Goal: Task Accomplishment & Management: Manage account settings

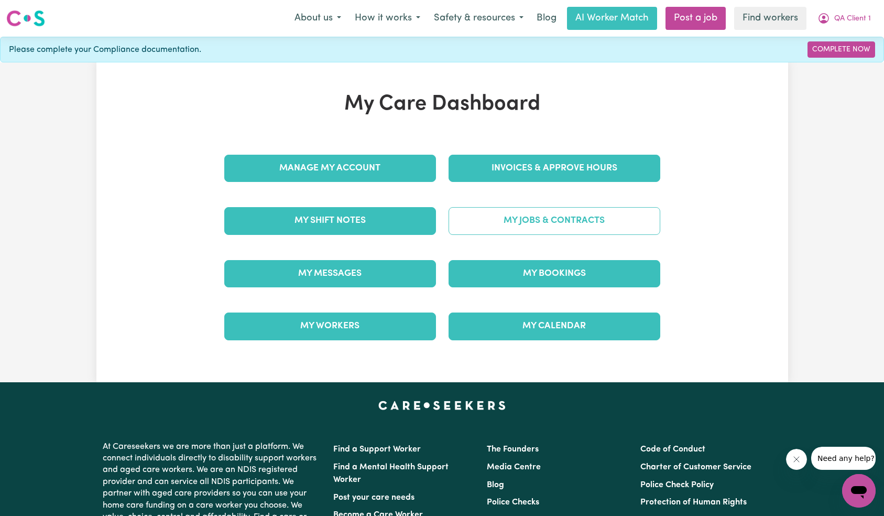
click at [543, 217] on link "My Jobs & Contracts" at bounding box center [555, 220] width 212 height 27
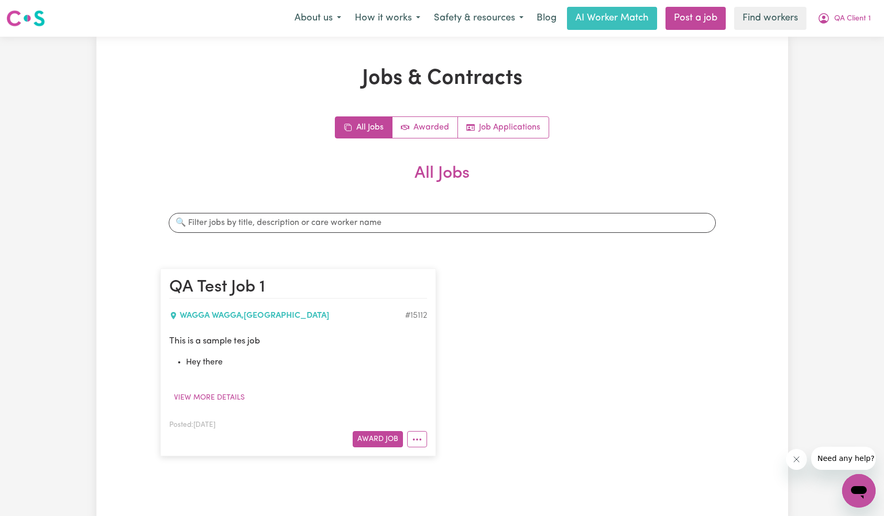
scroll to position [74, 0]
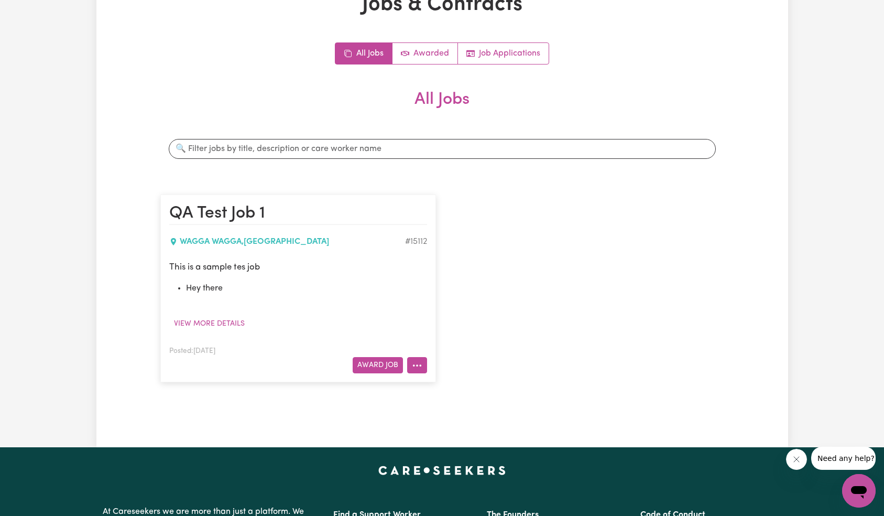
click at [414, 365] on circle "More options" at bounding box center [414, 365] width 2 height 2
click at [461, 434] on link "Edit Job" at bounding box center [449, 431] width 83 height 21
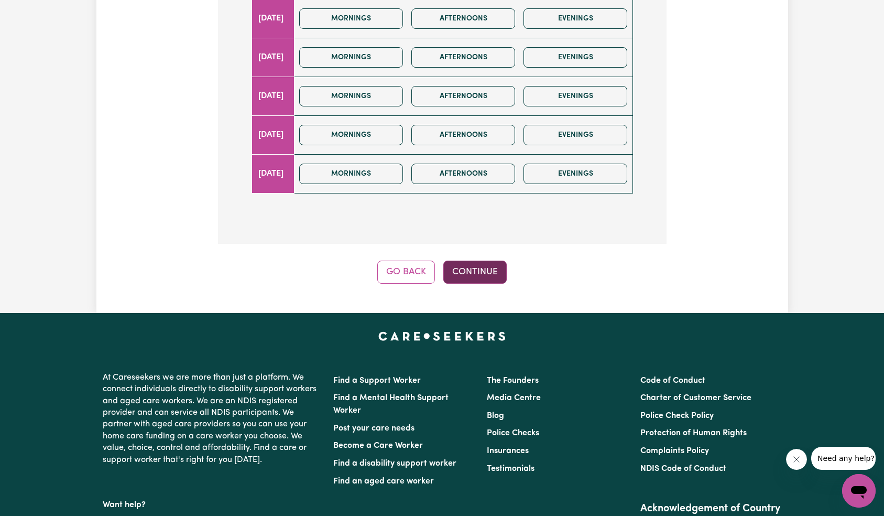
click at [494, 267] on button "Continue" at bounding box center [475, 272] width 63 height 23
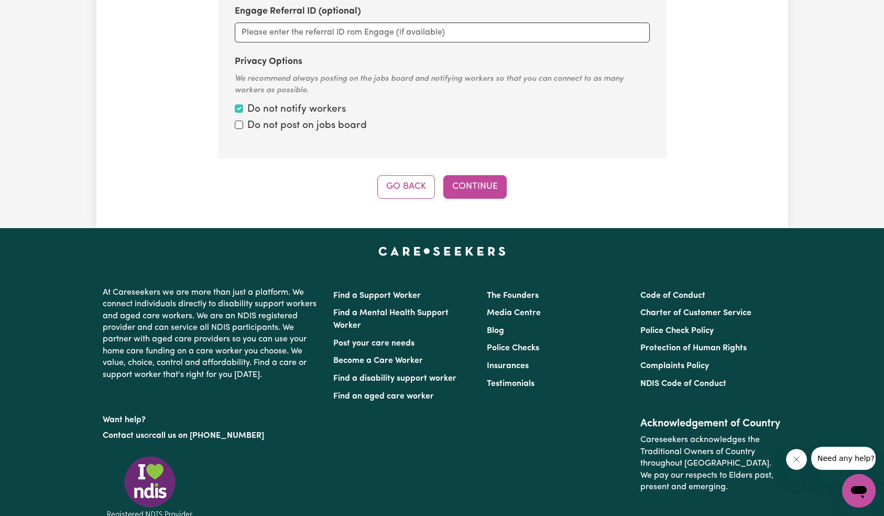
scroll to position [715, 0]
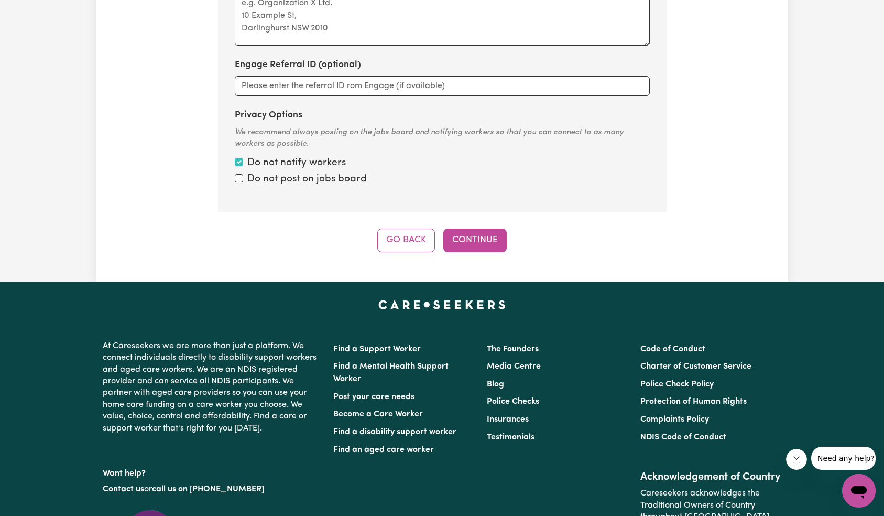
click at [305, 180] on label "Do not post on jobs board" at bounding box center [307, 179] width 120 height 15
click at [243, 166] on input "Privacy Options" at bounding box center [239, 162] width 8 height 8
click at [310, 186] on label "Do not post on jobs board" at bounding box center [307, 179] width 120 height 15
click at [243, 166] on input "Privacy Options" at bounding box center [239, 162] width 8 height 8
checkbox input "true"
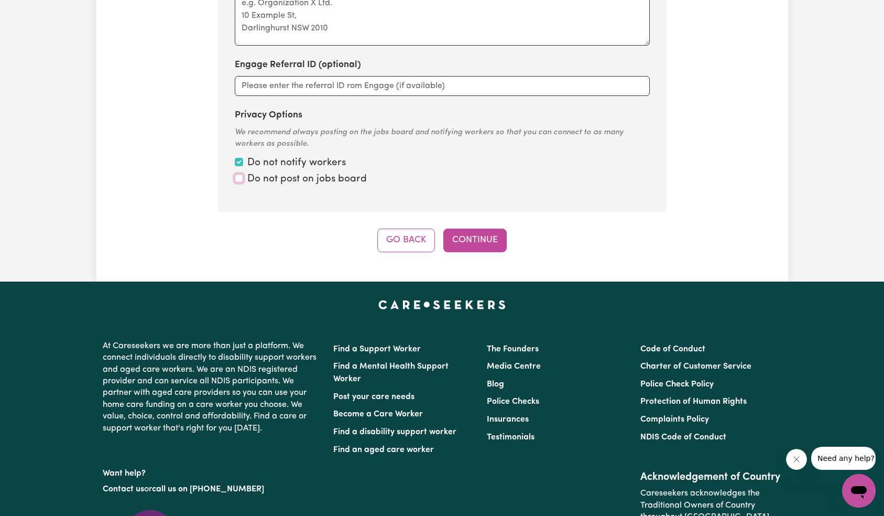
click at [236, 178] on input "Privacy Options" at bounding box center [239, 178] width 8 height 8
checkbox input "true"
click at [492, 237] on button "Continue" at bounding box center [475, 240] width 63 height 23
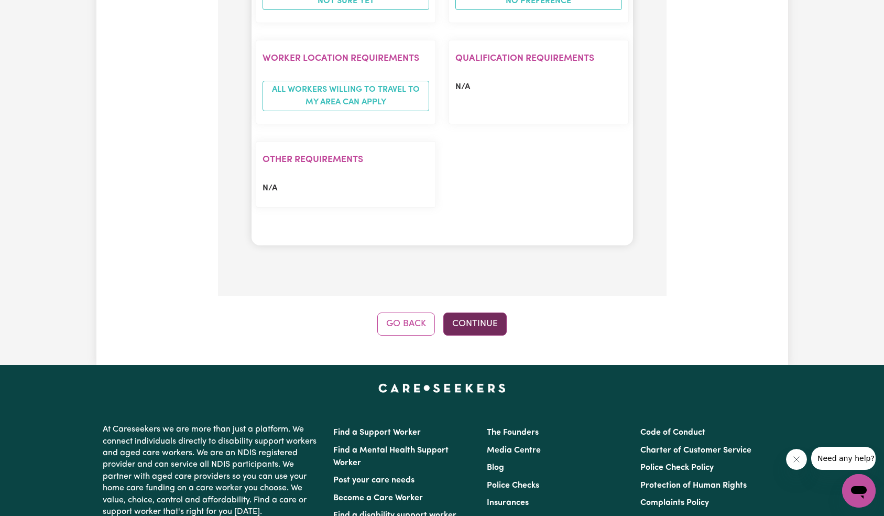
click at [481, 325] on button "Continue" at bounding box center [475, 323] width 63 height 23
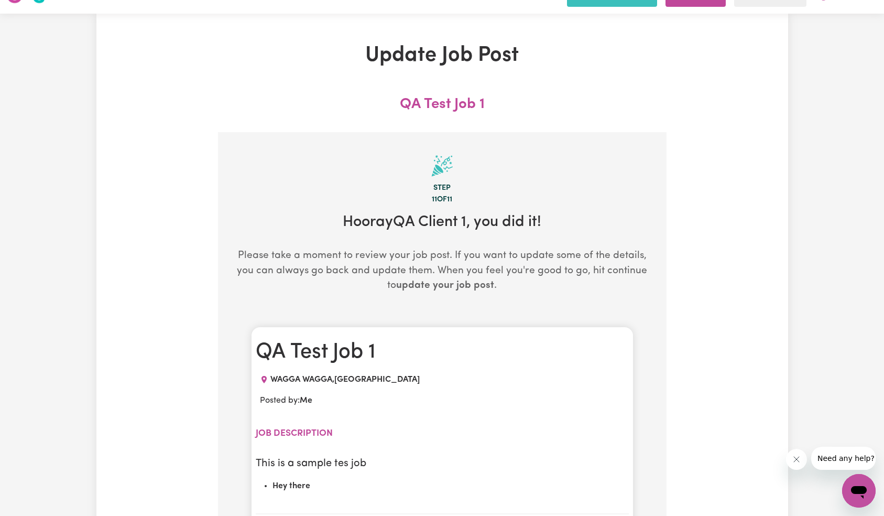
scroll to position [0, 0]
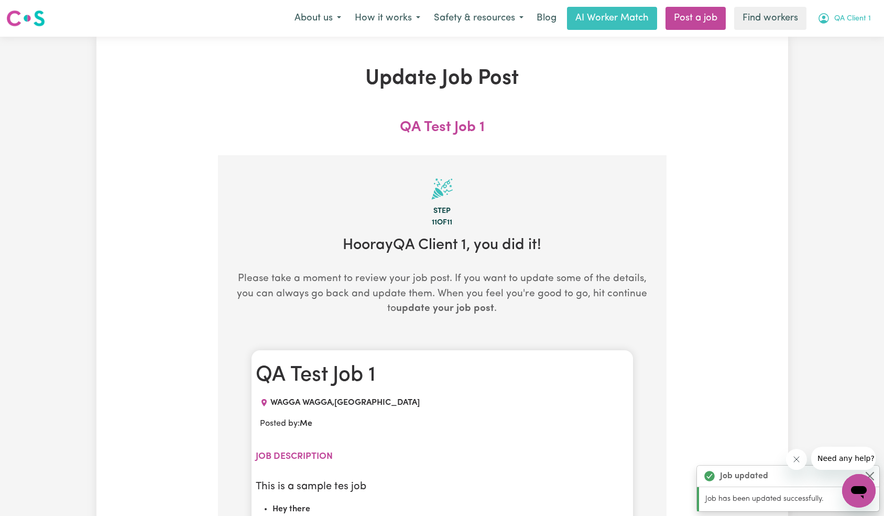
click at [853, 21] on span "QA Client 1" at bounding box center [853, 19] width 37 height 12
click at [852, 55] on link "Logout" at bounding box center [836, 60] width 83 height 20
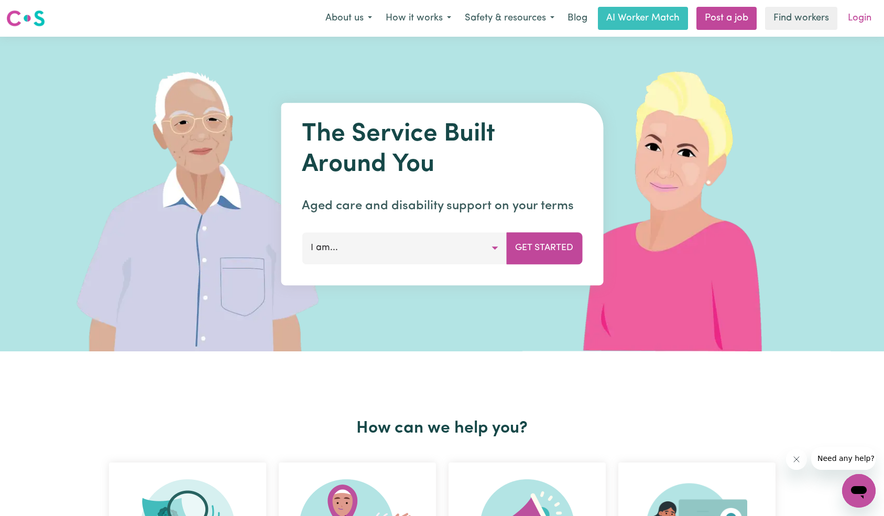
click at [859, 20] on link "Login" at bounding box center [860, 18] width 36 height 23
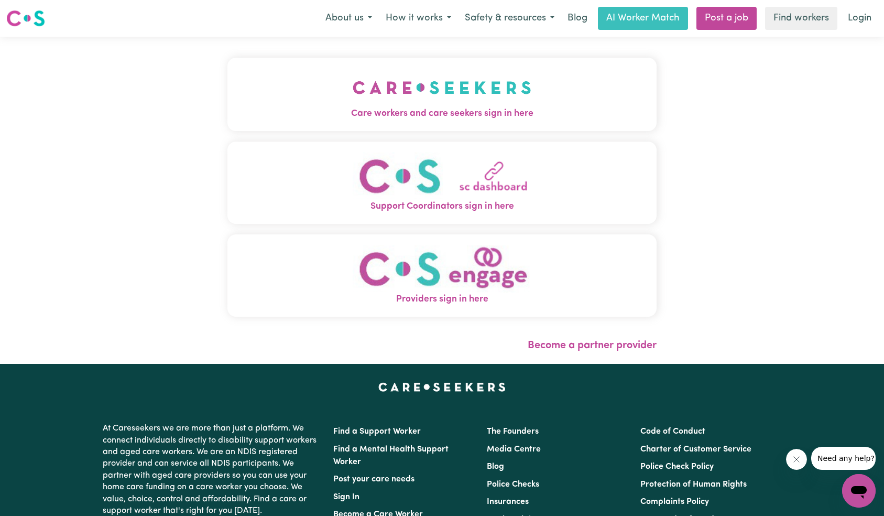
click at [353, 76] on img "Care workers and care seekers sign in here" at bounding box center [442, 87] width 179 height 39
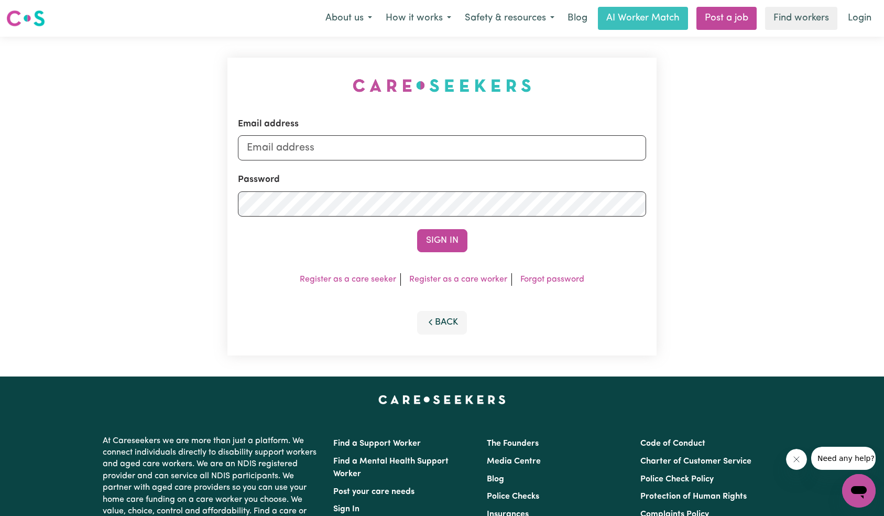
click at [430, 133] on div "Email address" at bounding box center [442, 138] width 409 height 43
click at [423, 150] on input "Email address" at bounding box center [442, 147] width 409 height 25
type input "[EMAIL_ADDRESS][DOMAIN_NAME]"
click at [425, 234] on button "Sign In" at bounding box center [442, 240] width 50 height 23
